Goal: Transaction & Acquisition: Subscribe to service/newsletter

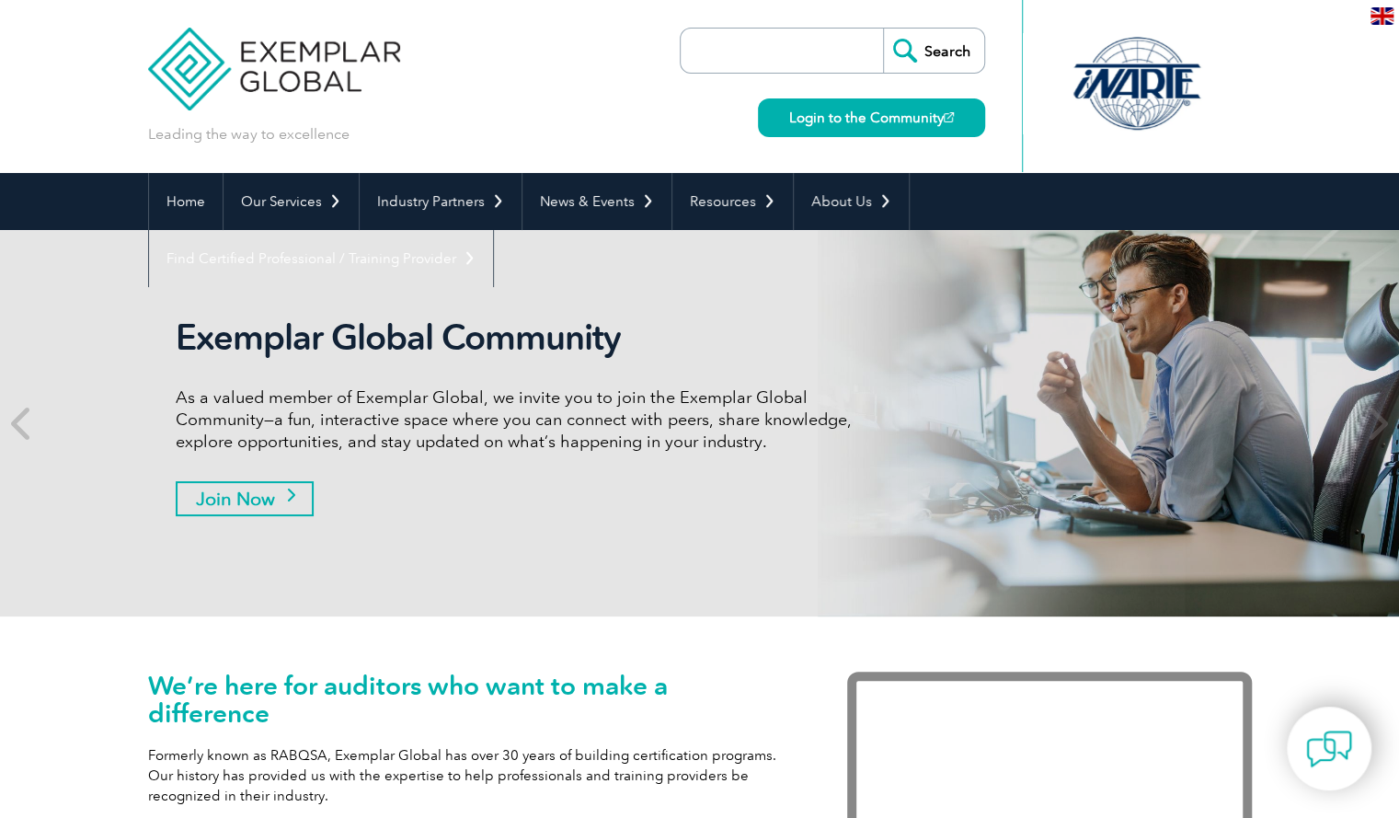
click at [257, 510] on link "Join Now" at bounding box center [245, 498] width 138 height 35
